Goal: Task Accomplishment & Management: Use online tool/utility

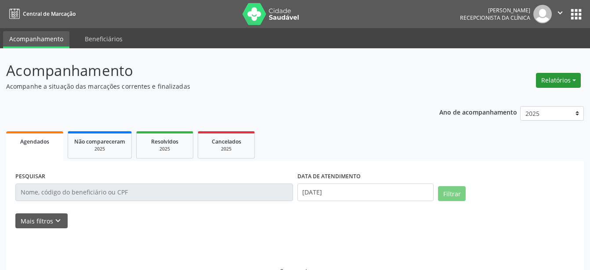
click at [557, 84] on button "Relatórios" at bounding box center [558, 80] width 45 height 15
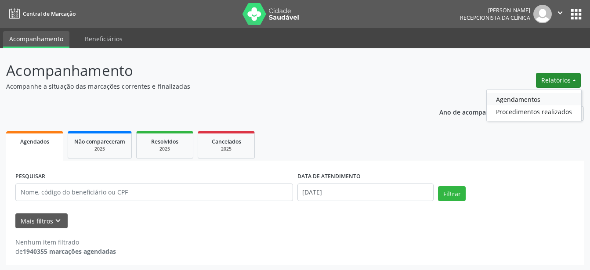
click at [520, 98] on link "Agendamentos" at bounding box center [534, 99] width 95 height 12
select select "9"
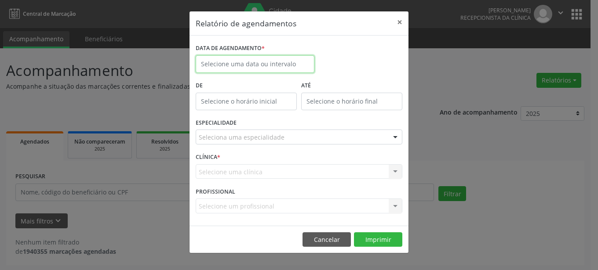
click at [251, 65] on input "text" at bounding box center [255, 64] width 119 height 18
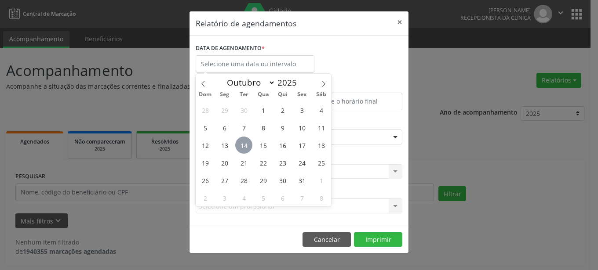
click at [241, 143] on span "14" at bounding box center [243, 145] width 17 height 17
type input "[DATE]"
click at [241, 143] on span "14" at bounding box center [243, 145] width 17 height 17
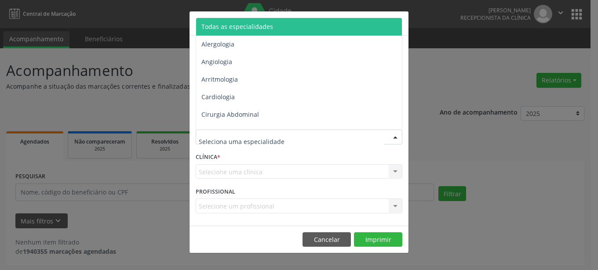
click at [294, 139] on div at bounding box center [299, 137] width 207 height 15
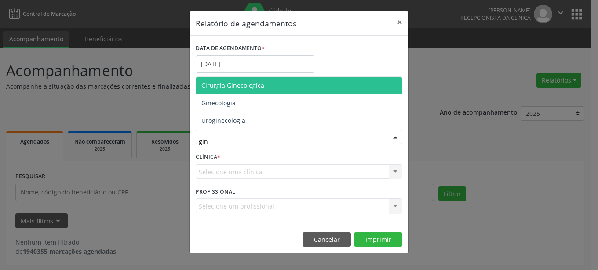
type input "gine"
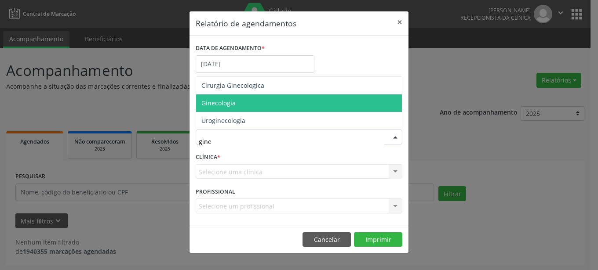
click at [237, 103] on span "Ginecologia" at bounding box center [299, 104] width 206 height 18
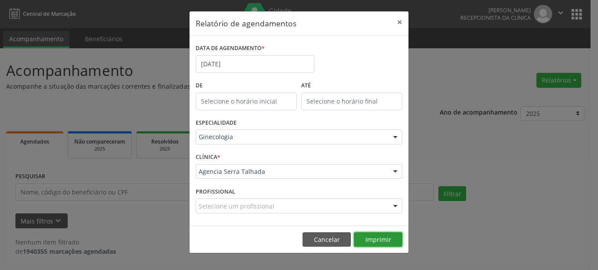
click at [385, 244] on button "Imprimir" at bounding box center [378, 240] width 48 height 15
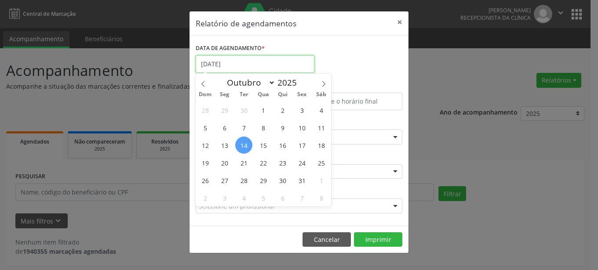
click at [258, 65] on input "[DATE]" at bounding box center [255, 64] width 119 height 18
click at [262, 146] on span "15" at bounding box center [262, 145] width 17 height 17
type input "[DATE]"
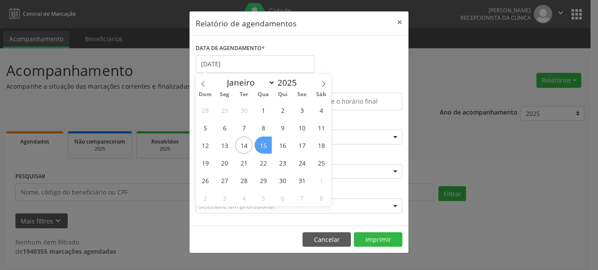
click at [262, 146] on span "15" at bounding box center [262, 145] width 17 height 17
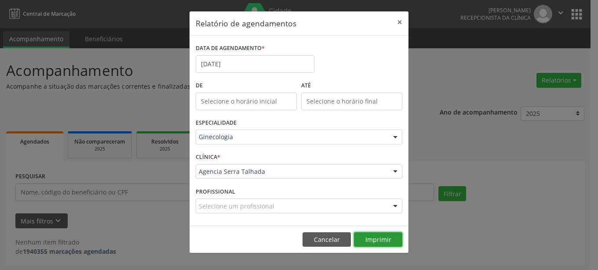
click at [382, 243] on button "Imprimir" at bounding box center [378, 240] width 48 height 15
